Goal: Task Accomplishment & Management: Manage account settings

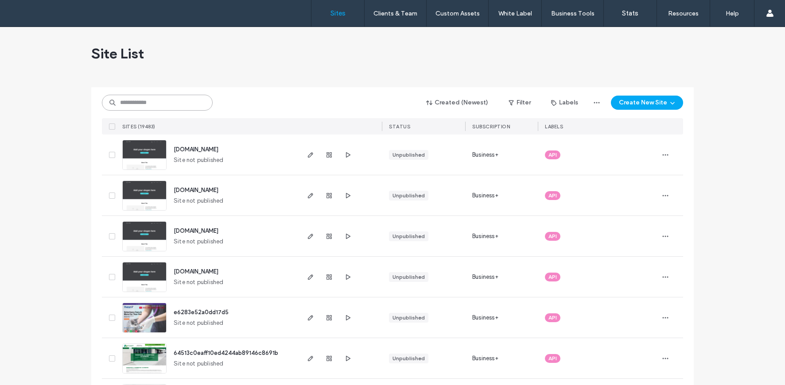
click at [170, 108] on input at bounding box center [157, 103] width 111 height 16
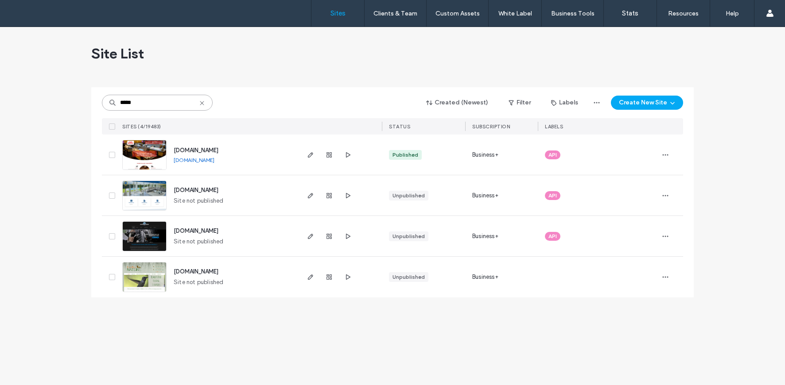
type input "*****"
click at [143, 151] on img at bounding box center [144, 170] width 43 height 60
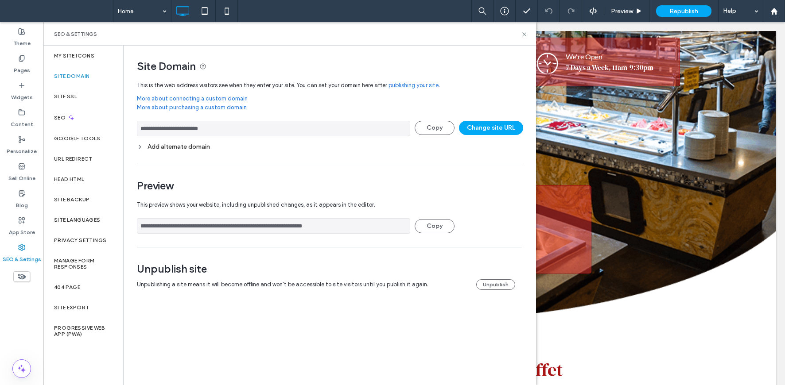
click at [161, 98] on link "More about connecting a custom domain" at bounding box center [329, 98] width 385 height 9
drag, startPoint x: 155, startPoint y: 130, endPoint x: 109, endPoint y: 127, distance: 45.7
click at [110, 128] on div "**********" at bounding box center [289, 216] width 492 height 340
click at [248, 104] on link "More about purchasing a custom domain" at bounding box center [329, 109] width 385 height 13
click at [203, 146] on div "Add alternate domain" at bounding box center [329, 147] width 385 height 8
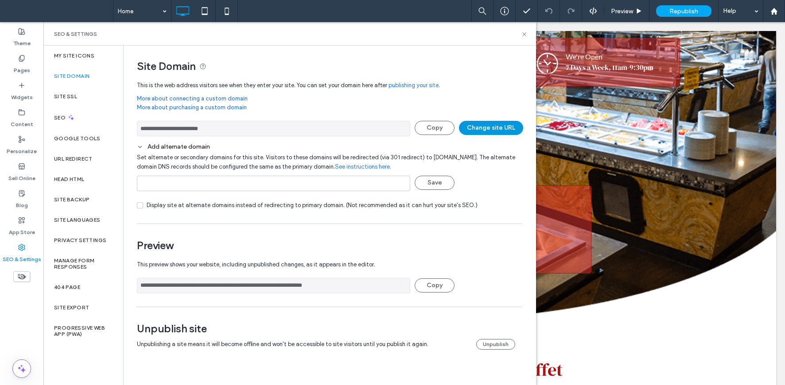
click at [489, 124] on button "Change site URL" at bounding box center [491, 128] width 64 height 14
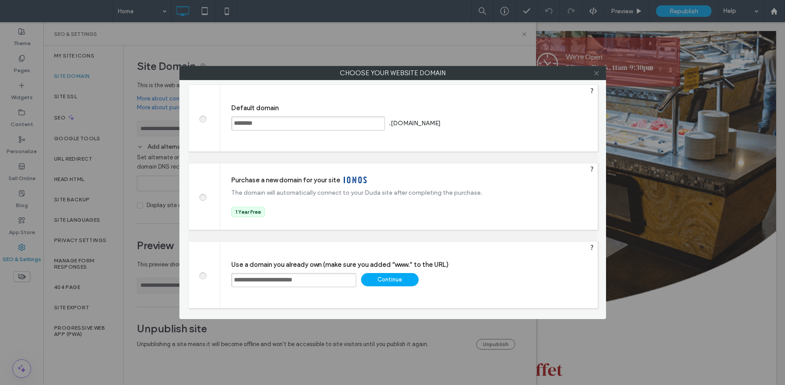
click at [596, 74] on icon at bounding box center [596, 73] width 7 height 7
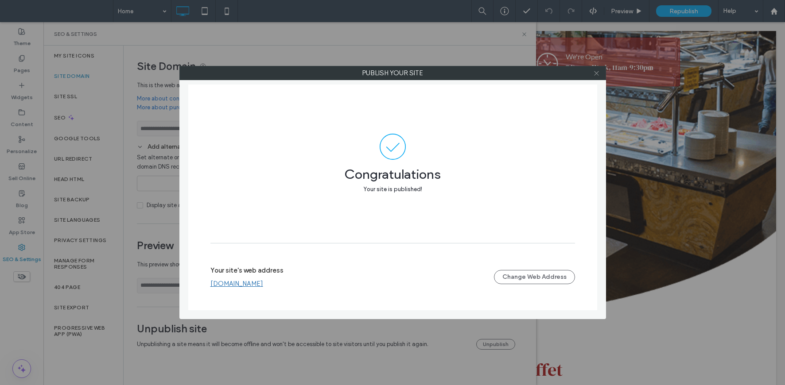
click at [596, 76] on span at bounding box center [596, 72] width 7 height 13
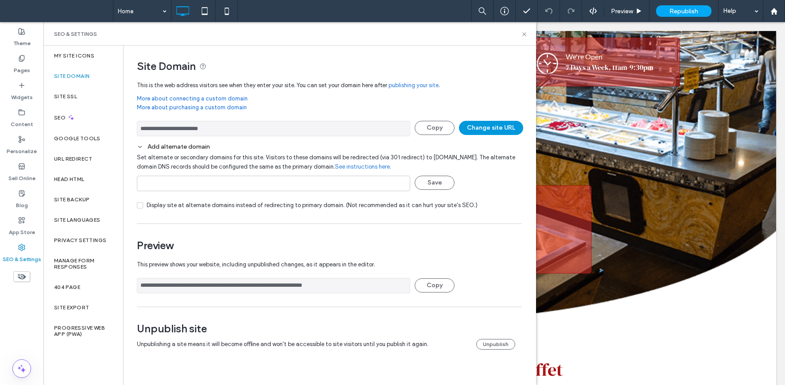
click at [485, 128] on button "Change site URL" at bounding box center [491, 128] width 64 height 14
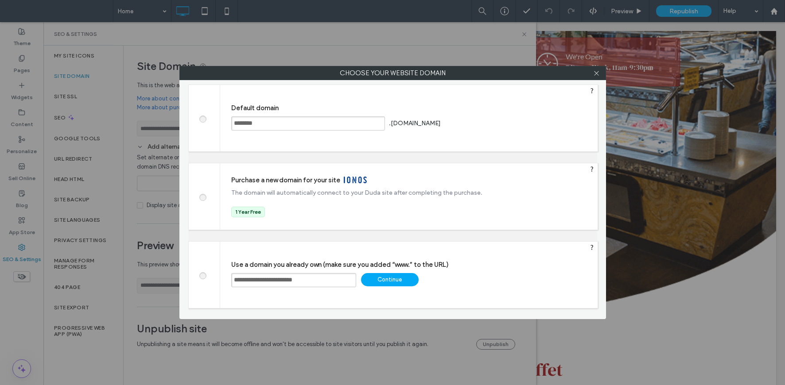
drag, startPoint x: 248, startPoint y: 281, endPoint x: 215, endPoint y: 280, distance: 33.7
click at [215, 280] on div "**********" at bounding box center [393, 274] width 410 height 67
click at [596, 74] on icon at bounding box center [596, 73] width 7 height 7
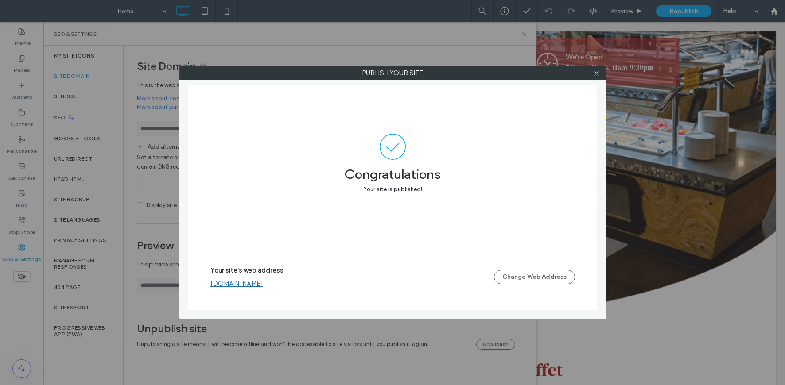
click at [600, 77] on div at bounding box center [596, 72] width 13 height 13
click at [599, 74] on icon at bounding box center [596, 73] width 7 height 7
